Goal: Check status

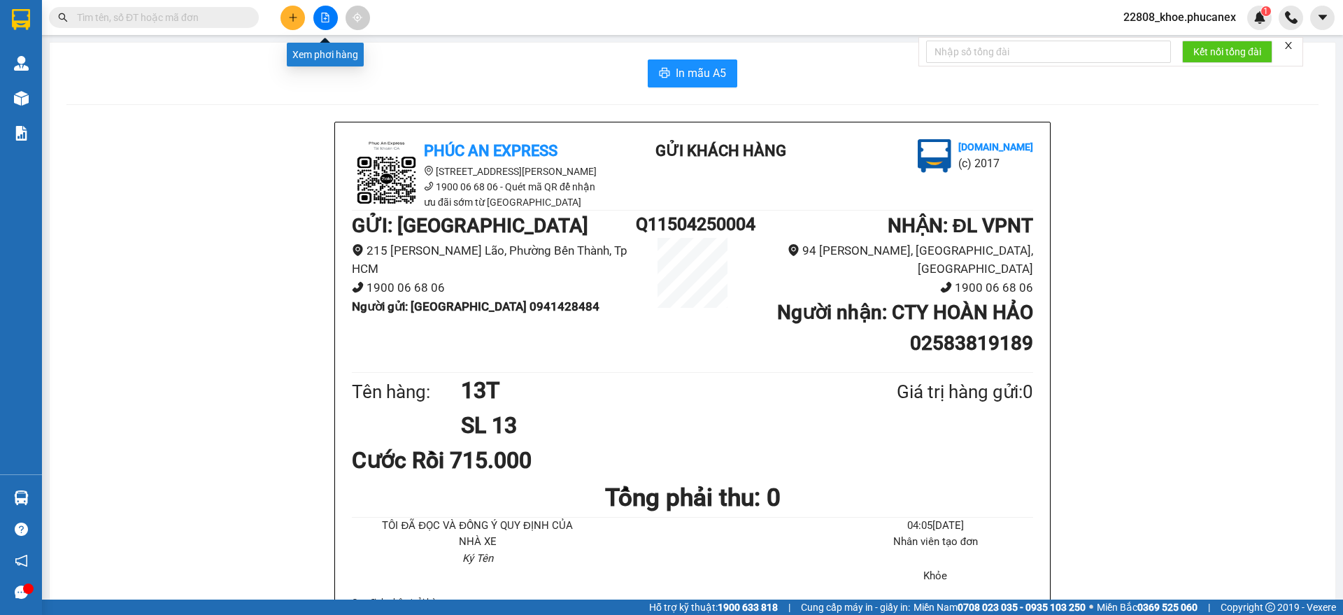
click at [318, 15] on button at bounding box center [325, 18] width 24 height 24
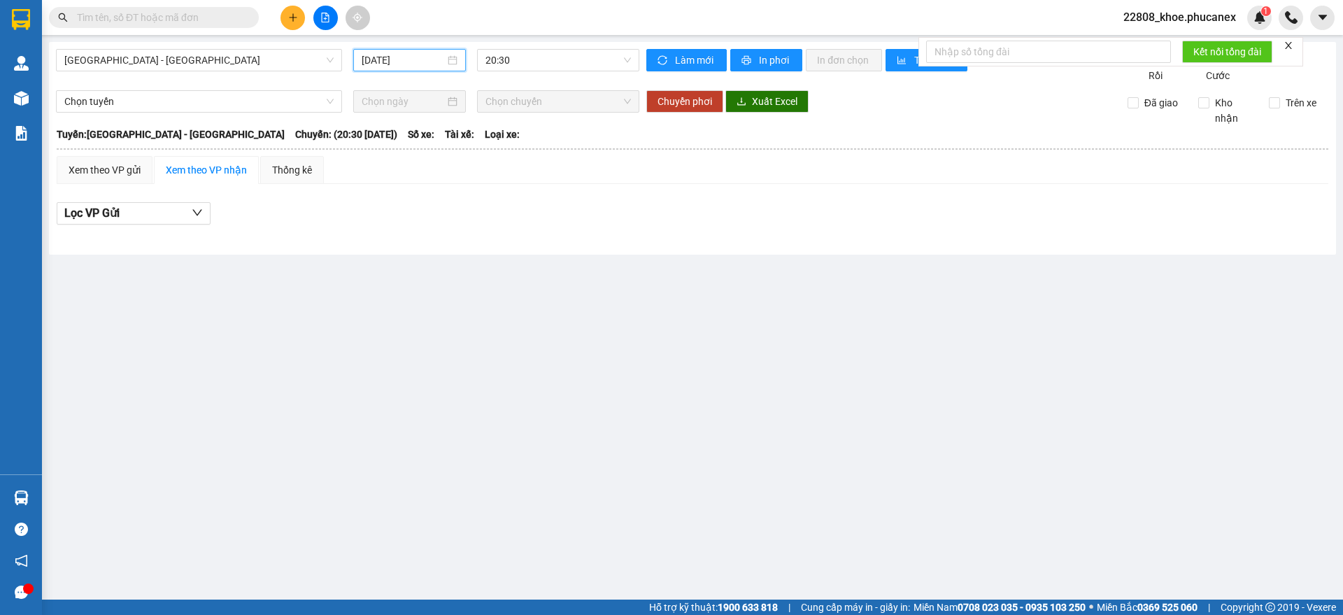
click at [437, 59] on input "[DATE]" at bounding box center [403, 59] width 83 height 15
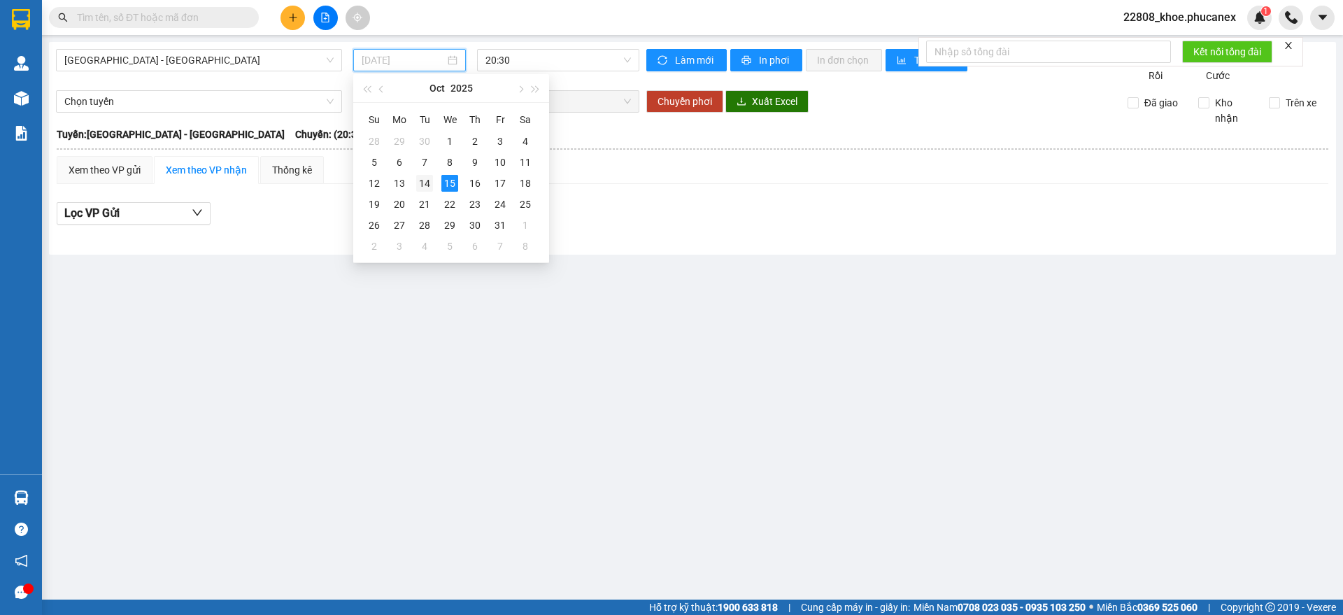
click at [421, 184] on div "14" at bounding box center [424, 183] width 17 height 17
type input "[DATE]"
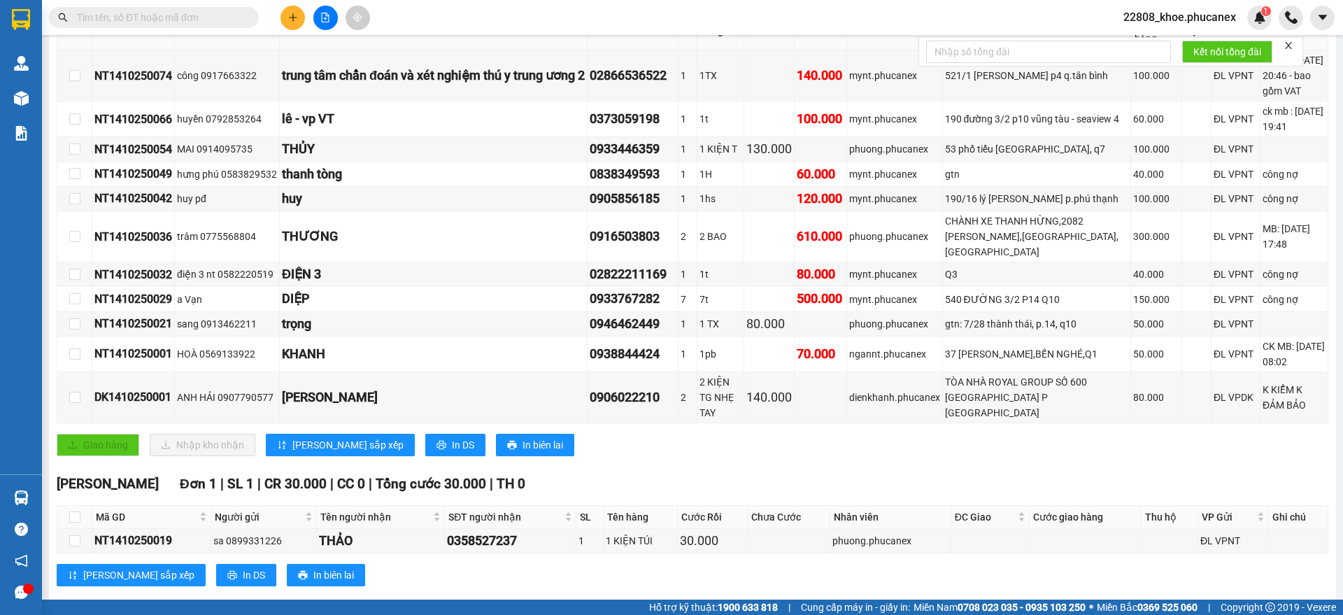
scroll to position [214, 0]
